Goal: Navigation & Orientation: Find specific page/section

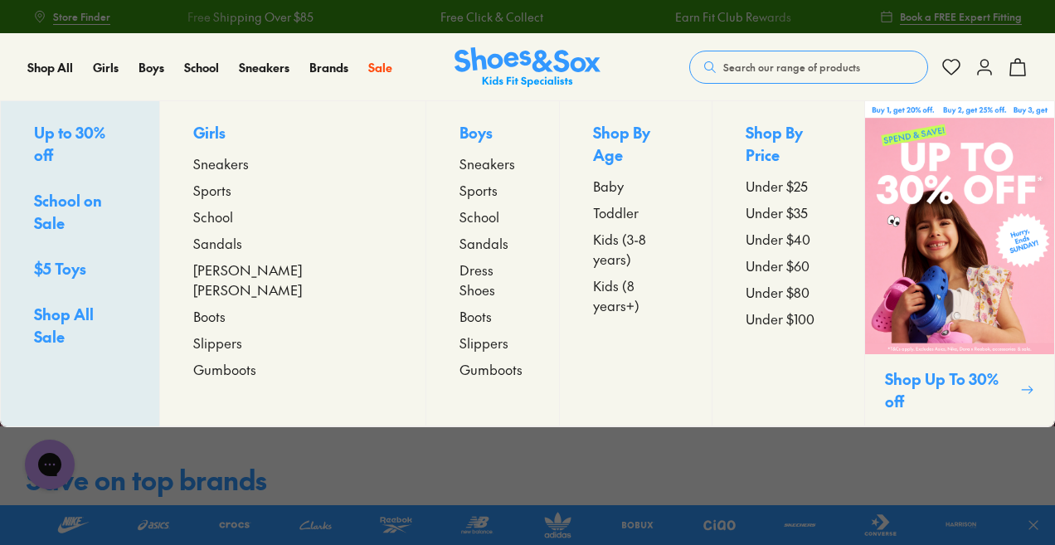
click at [242, 246] on span "Sandals" at bounding box center [217, 243] width 49 height 20
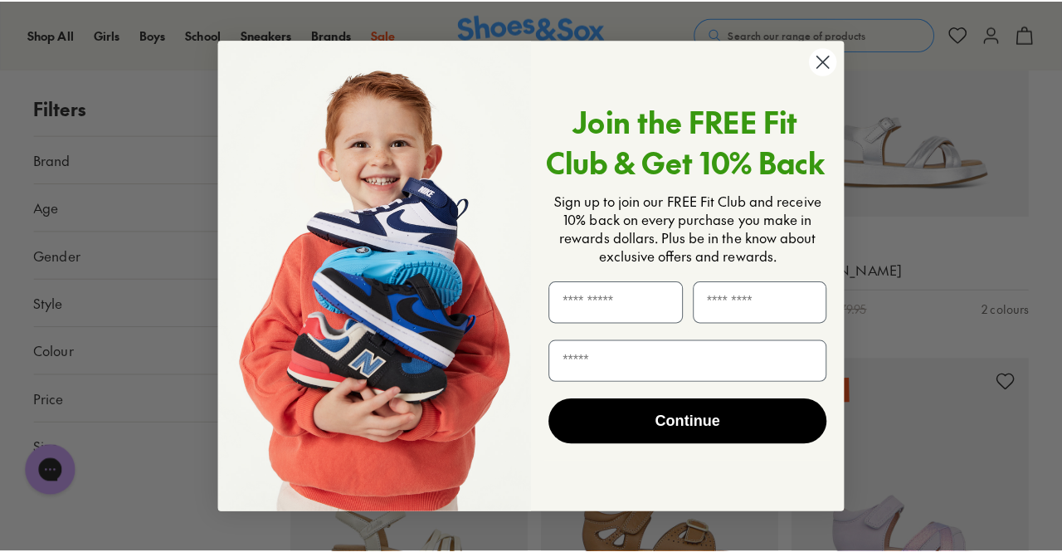
scroll to position [2998, 0]
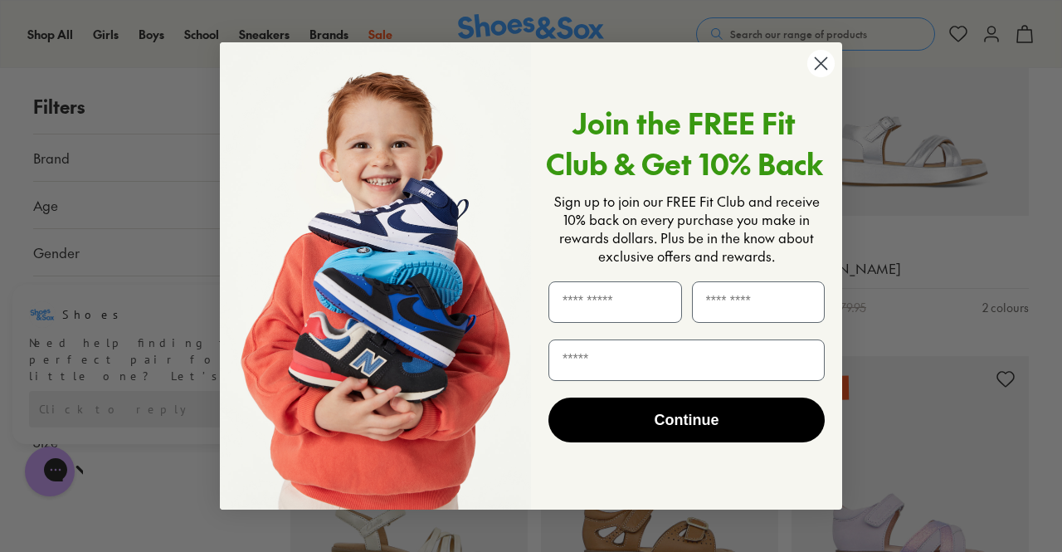
click at [825, 56] on circle "Close dialog" at bounding box center [820, 63] width 27 height 27
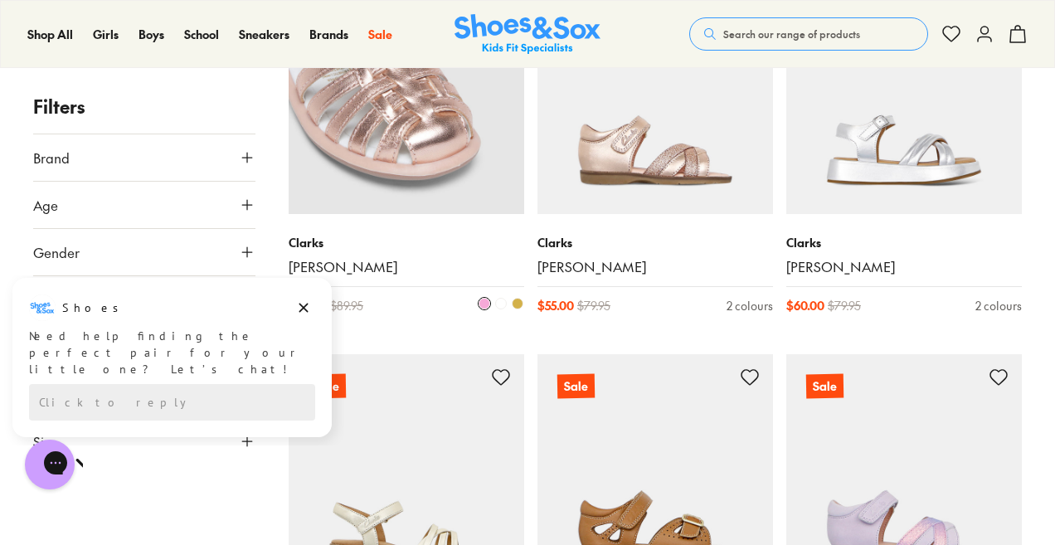
scroll to position [3235, 0]
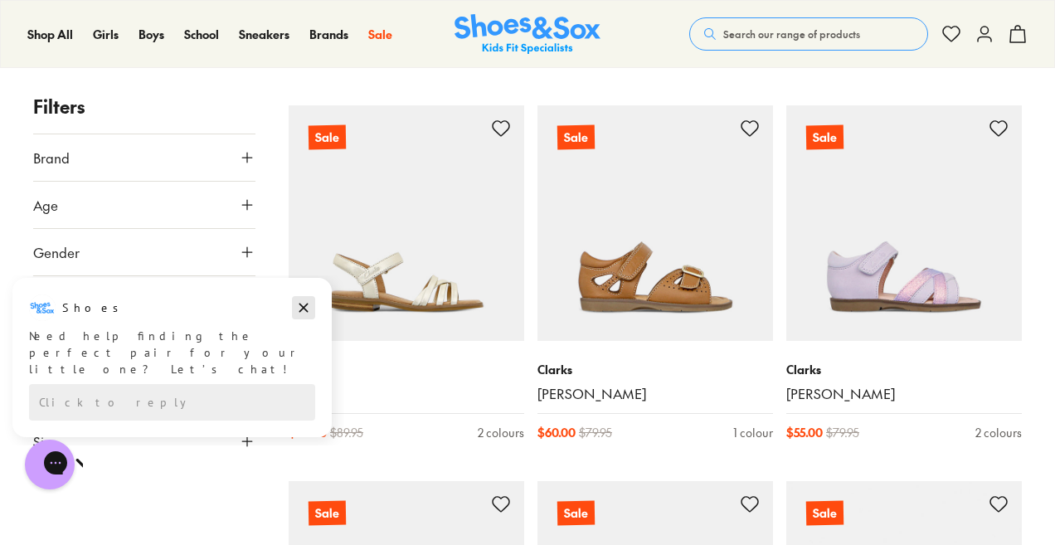
click at [309, 304] on icon "Dismiss campaign" at bounding box center [303, 308] width 17 height 20
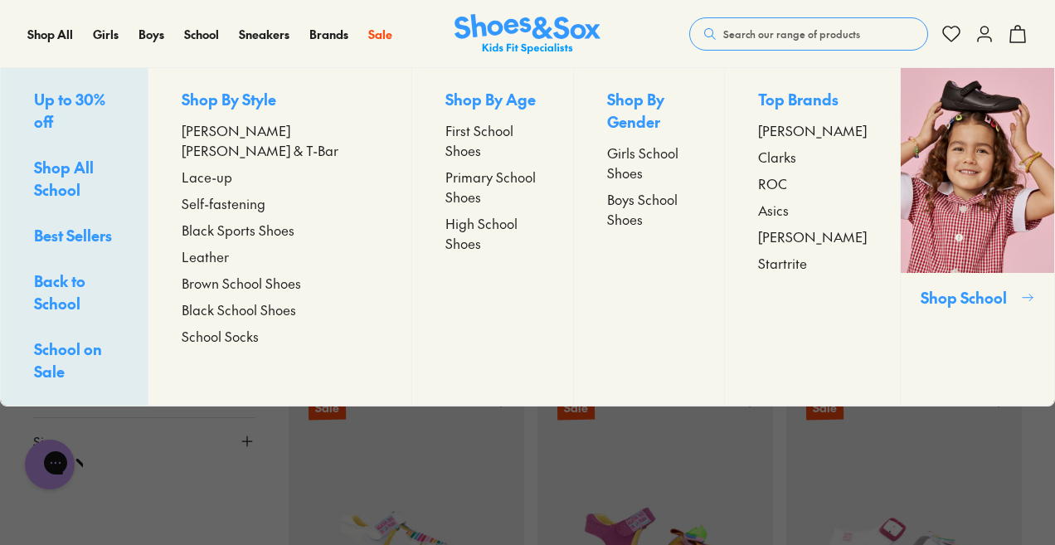
scroll to position [742, 0]
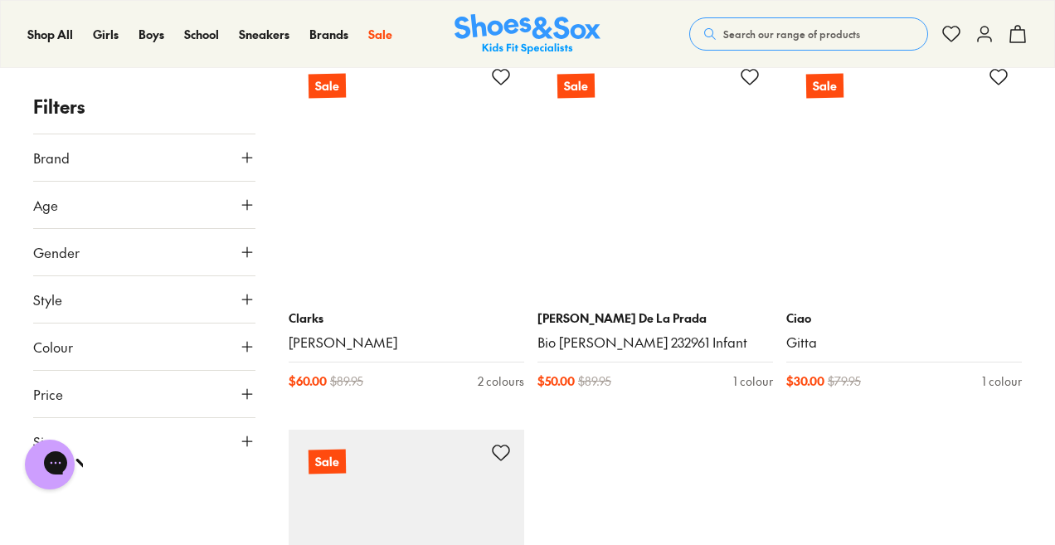
scroll to position [10067, 0]
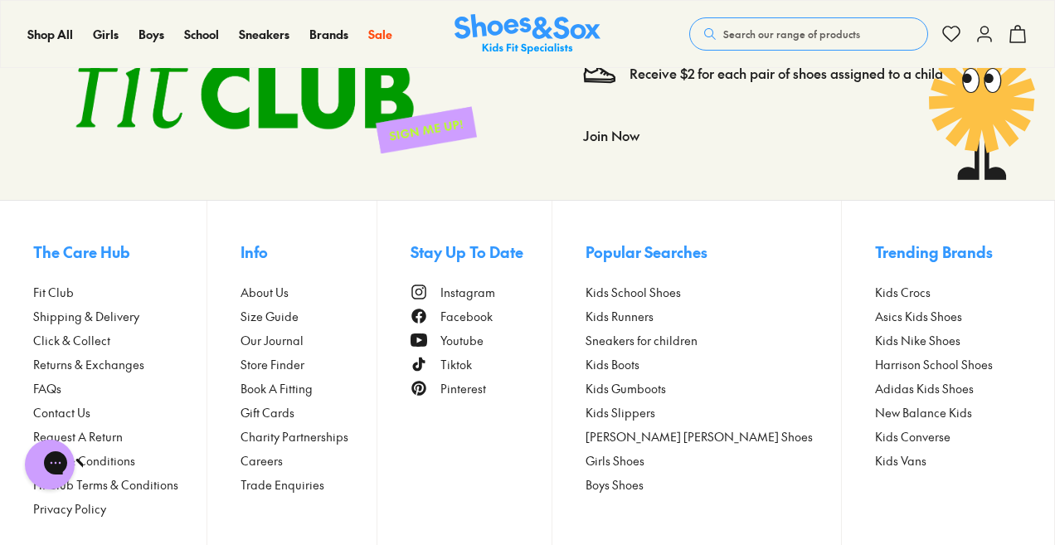
click at [304, 356] on span "Store Finder" at bounding box center [273, 364] width 64 height 17
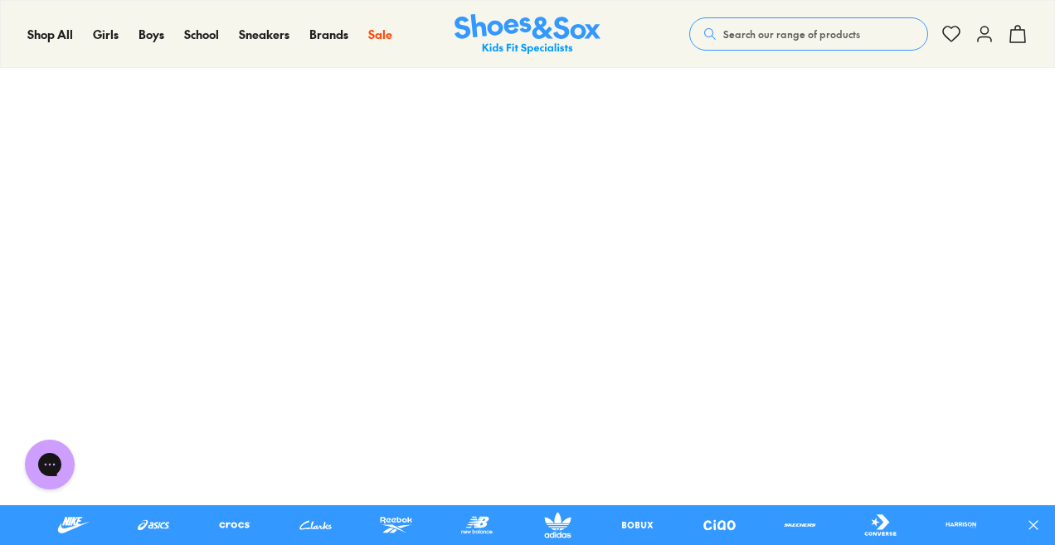
scroll to position [83, 0]
